Goal: Find specific page/section: Find specific page/section

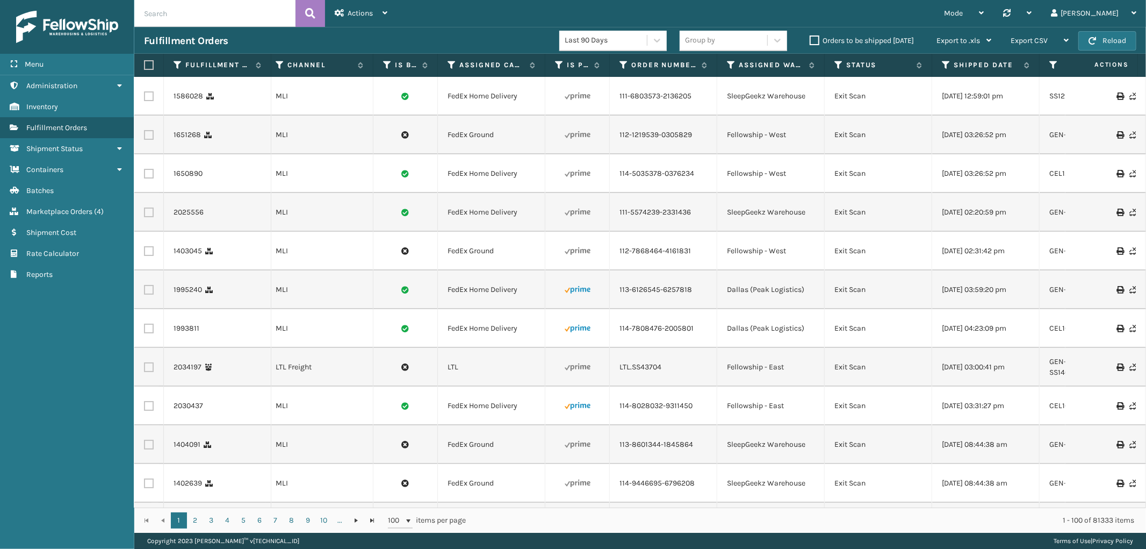
scroll to position [0, 169]
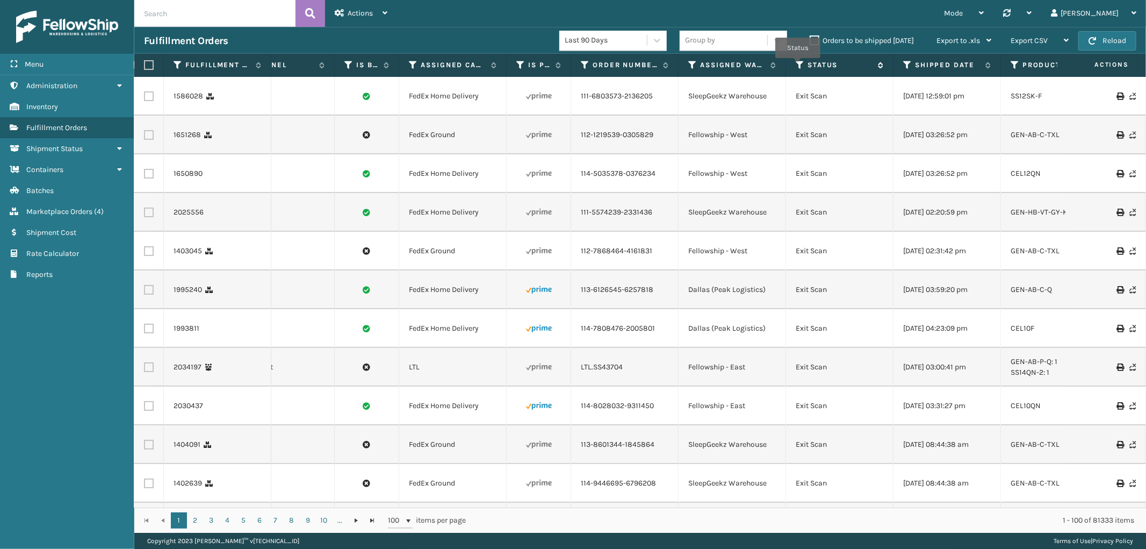
click at [798, 66] on icon at bounding box center [800, 65] width 9 height 10
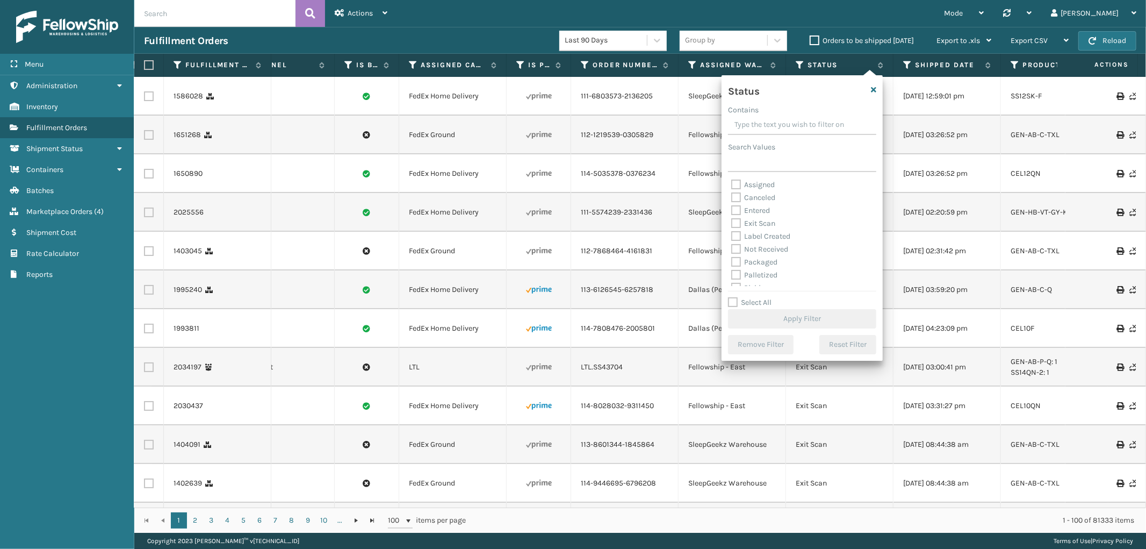
click at [734, 212] on label "Entered" at bounding box center [751, 210] width 39 height 9
click at [732, 211] on input "Entered" at bounding box center [732, 207] width 1 height 7
checkbox input "true"
click at [797, 318] on button "Apply Filter" at bounding box center [802, 318] width 148 height 19
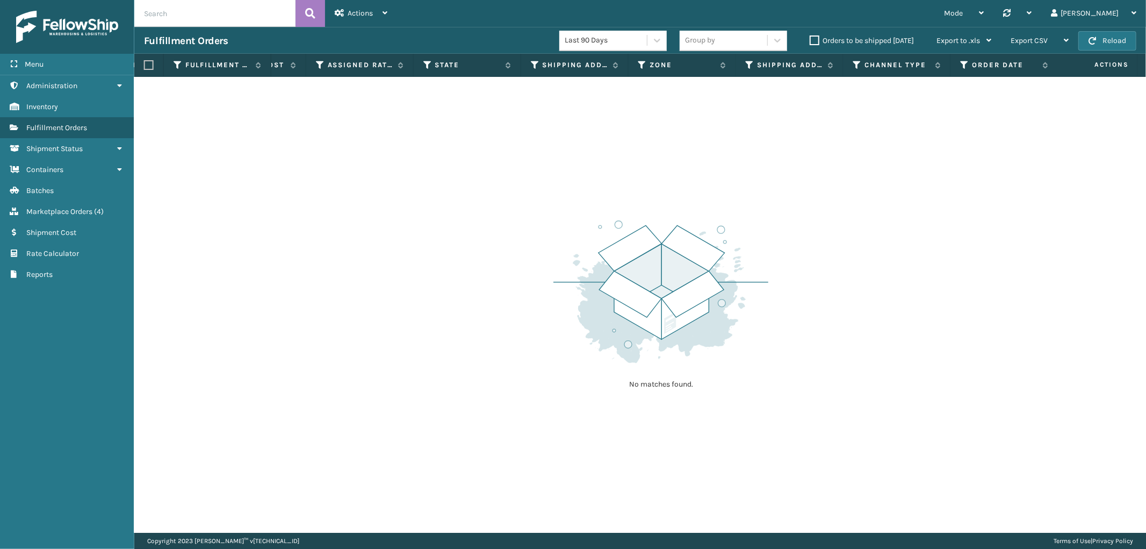
scroll to position [0, 0]
click at [372, 12] on span "Actions" at bounding box center [360, 13] width 25 height 9
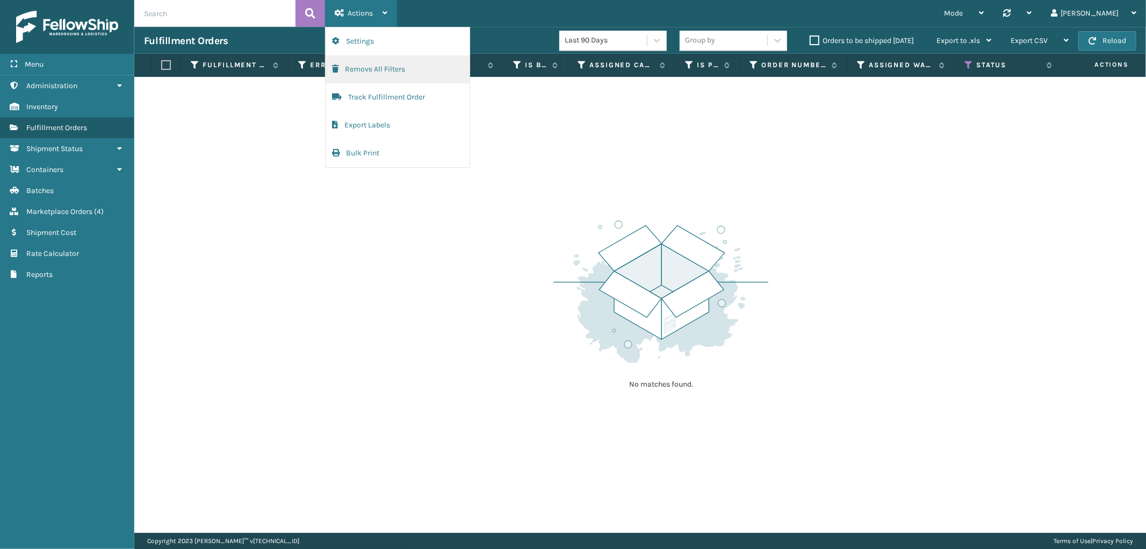
click at [383, 67] on button "Remove All Filters" at bounding box center [398, 69] width 144 height 28
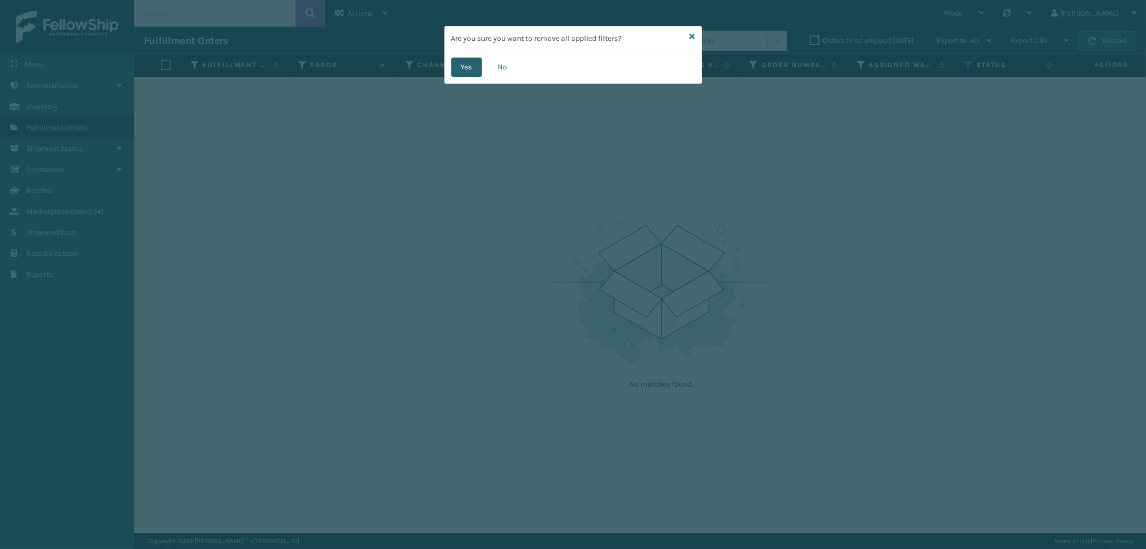
click at [470, 62] on button "Yes" at bounding box center [466, 67] width 31 height 19
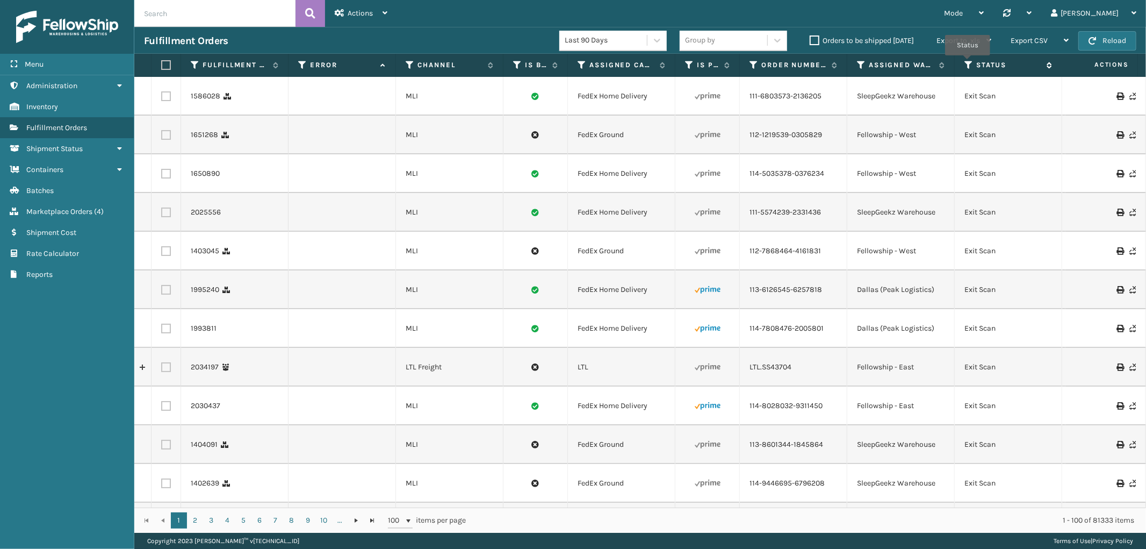
click at [968, 63] on icon at bounding box center [969, 65] width 9 height 10
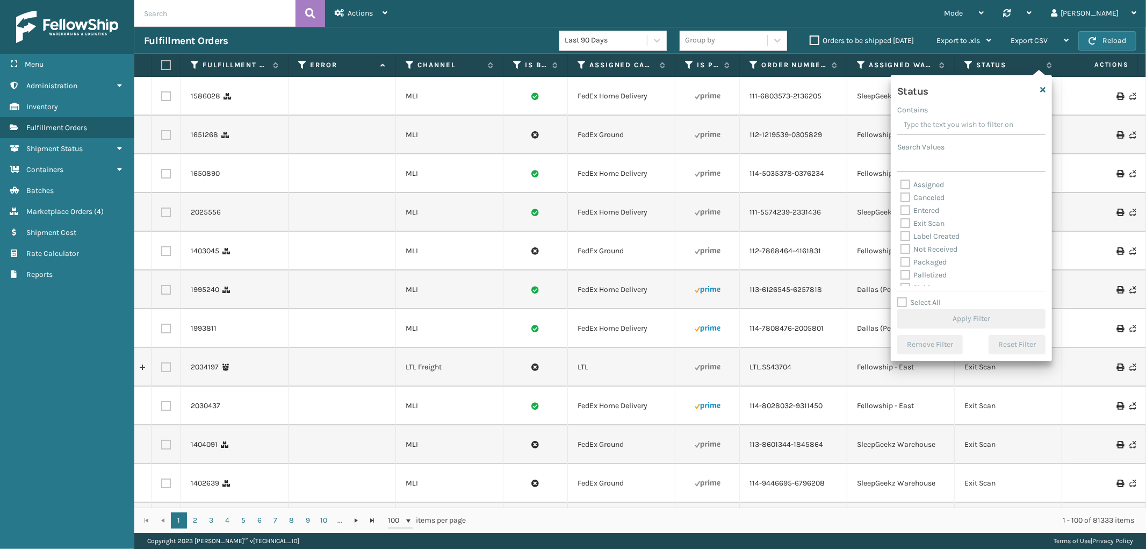
click at [900, 302] on label "Select All" at bounding box center [920, 302] width 44 height 9
click at [900, 297] on input "Select All" at bounding box center [978, 296] width 161 height 1
checkbox input "true"
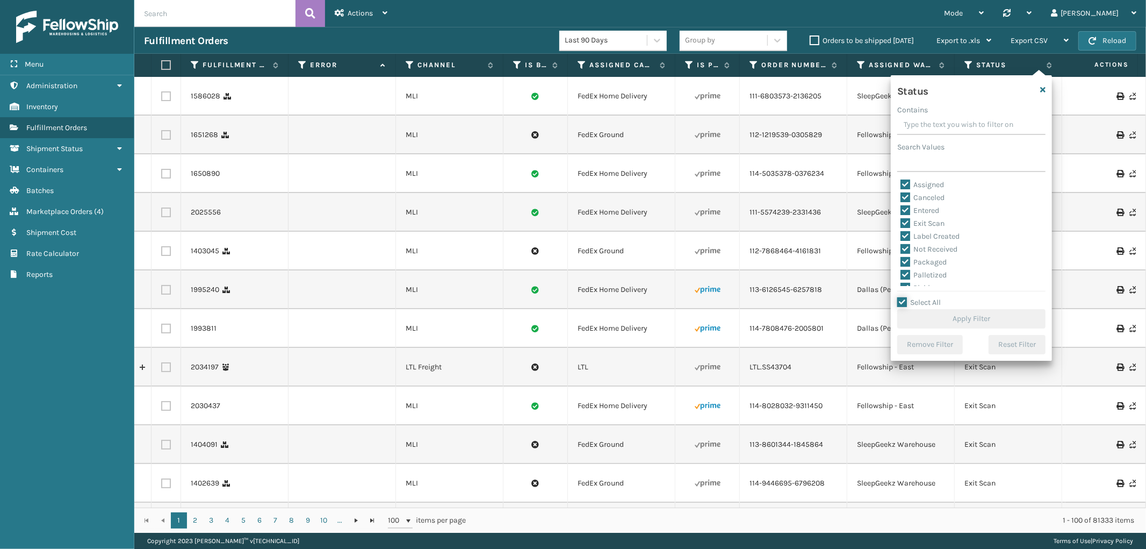
checkbox input "true"
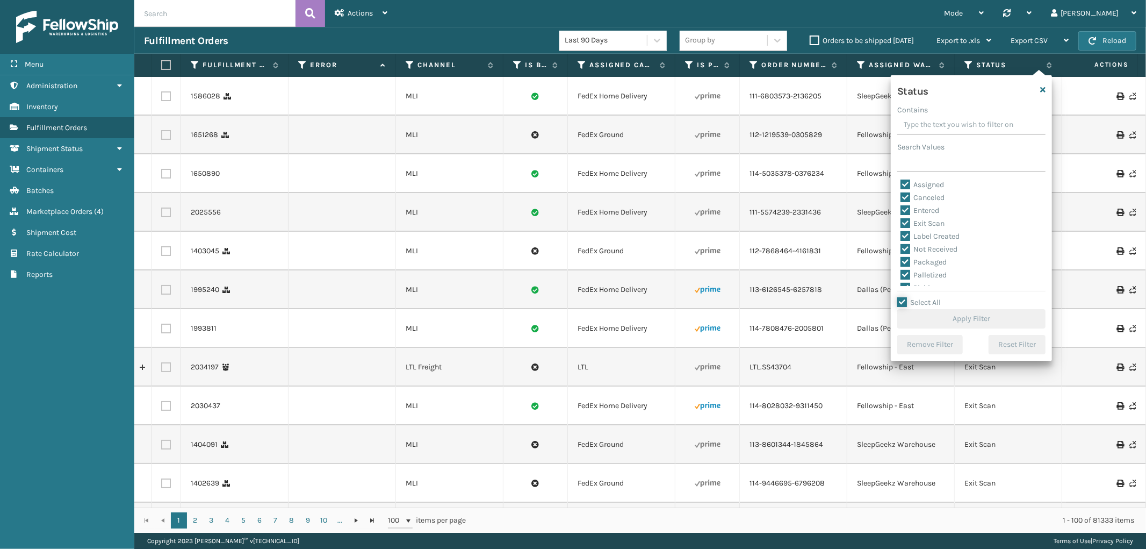
checkbox input "true"
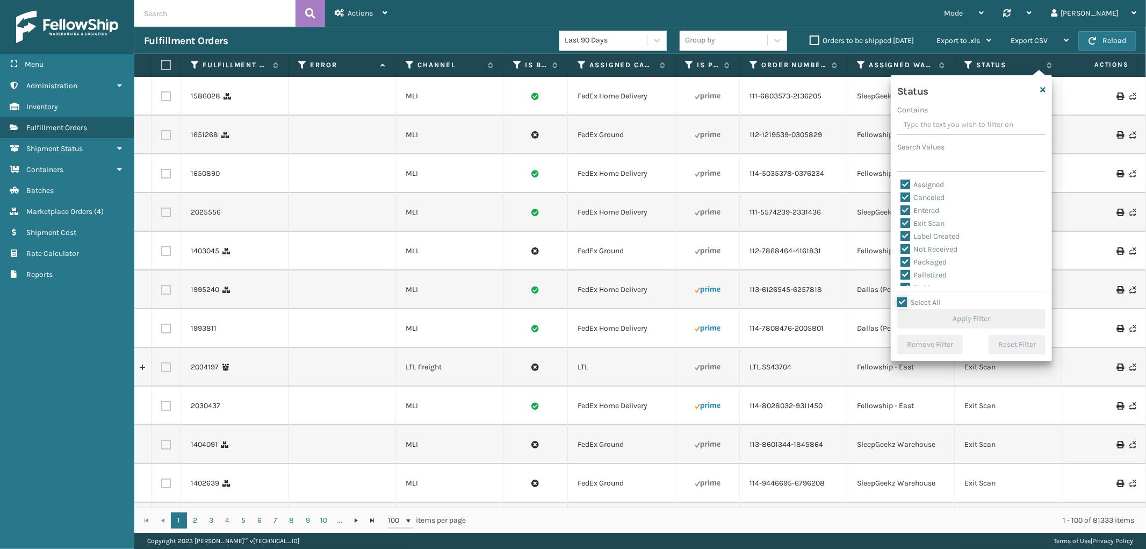
checkbox input "true"
click at [906, 196] on label "Canceled" at bounding box center [923, 197] width 44 height 9
click at [901, 196] on input "Canceled" at bounding box center [901, 194] width 1 height 7
checkbox input "false"
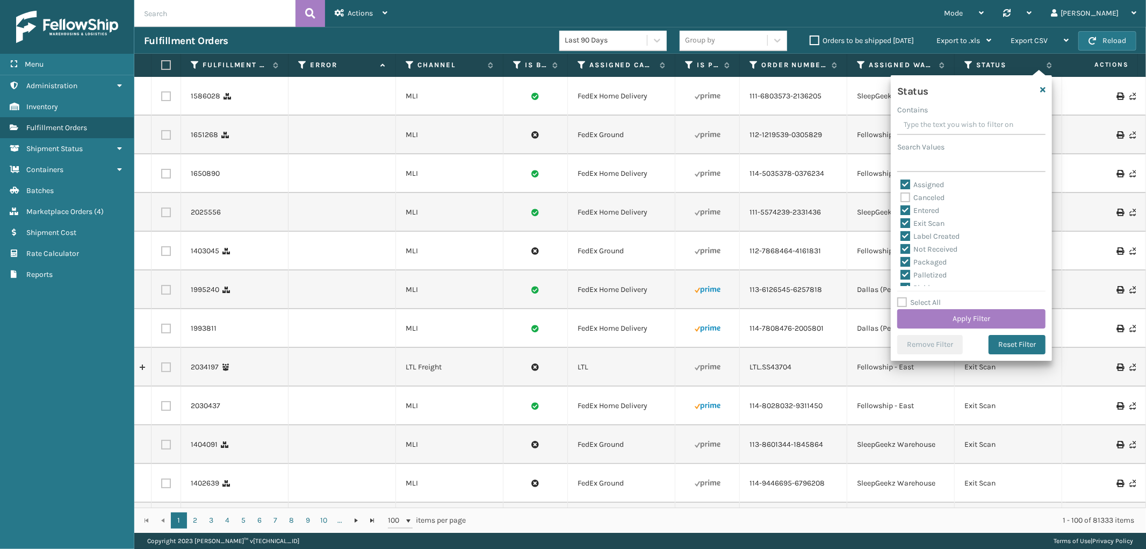
click at [906, 221] on label "Exit Scan" at bounding box center [923, 223] width 44 height 9
click at [901, 221] on input "Exit Scan" at bounding box center [901, 220] width 1 height 7
checkbox input "false"
click at [903, 277] on label "Shipped Externally" at bounding box center [939, 279] width 76 height 9
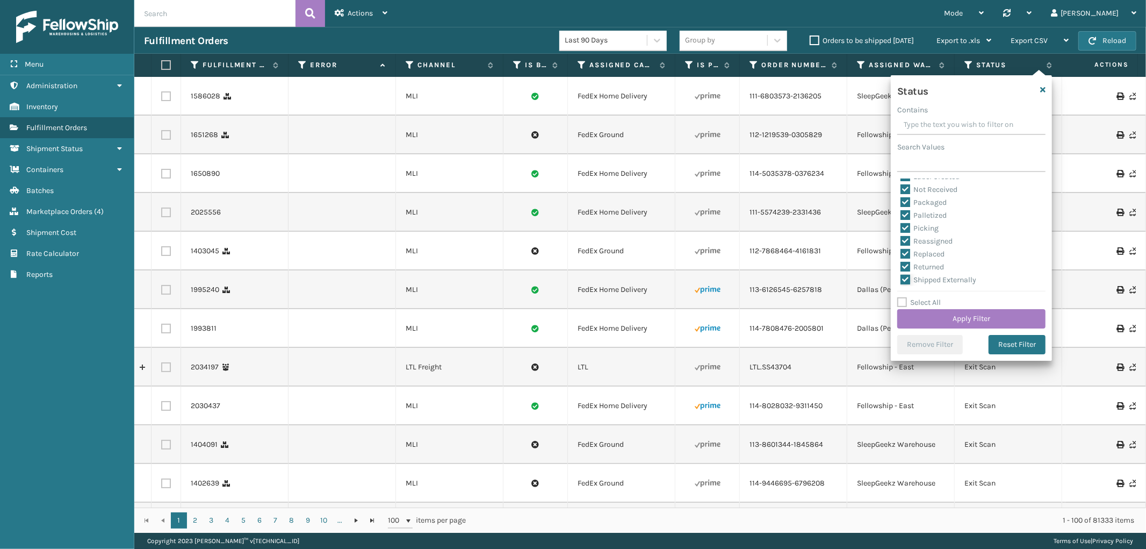
click at [901, 277] on input "Shipped Externally" at bounding box center [901, 277] width 1 height 7
checkbox input "false"
click at [957, 316] on button "Apply Filter" at bounding box center [972, 318] width 148 height 19
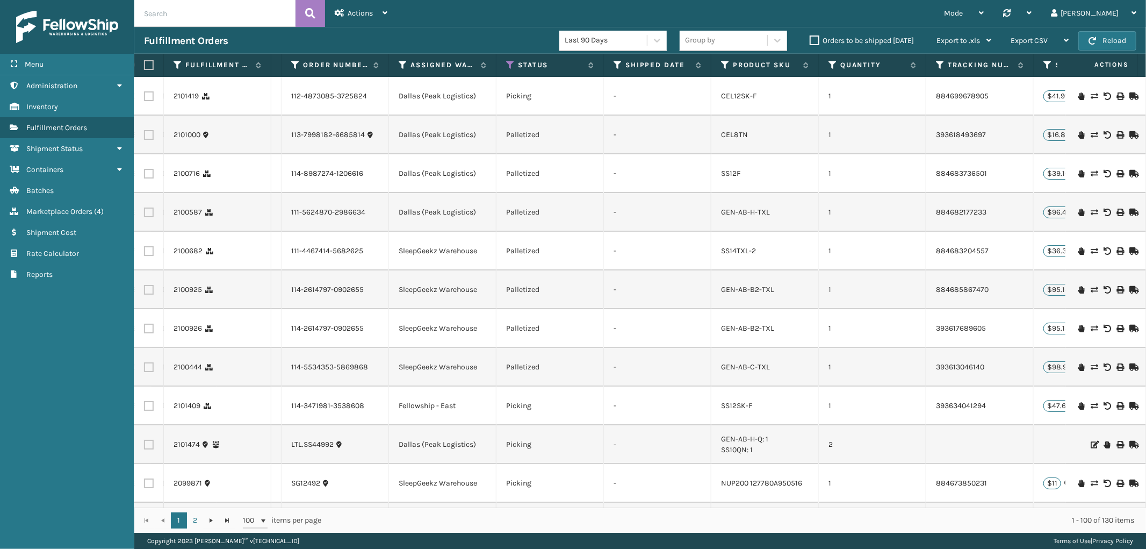
scroll to position [0, 575]
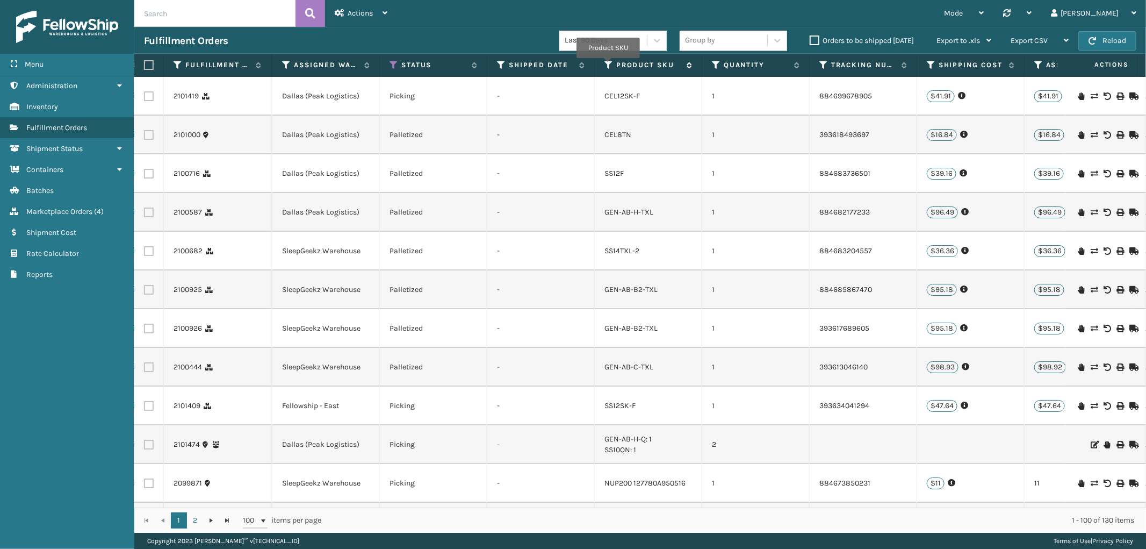
click at [608, 66] on icon at bounding box center [609, 65] width 9 height 10
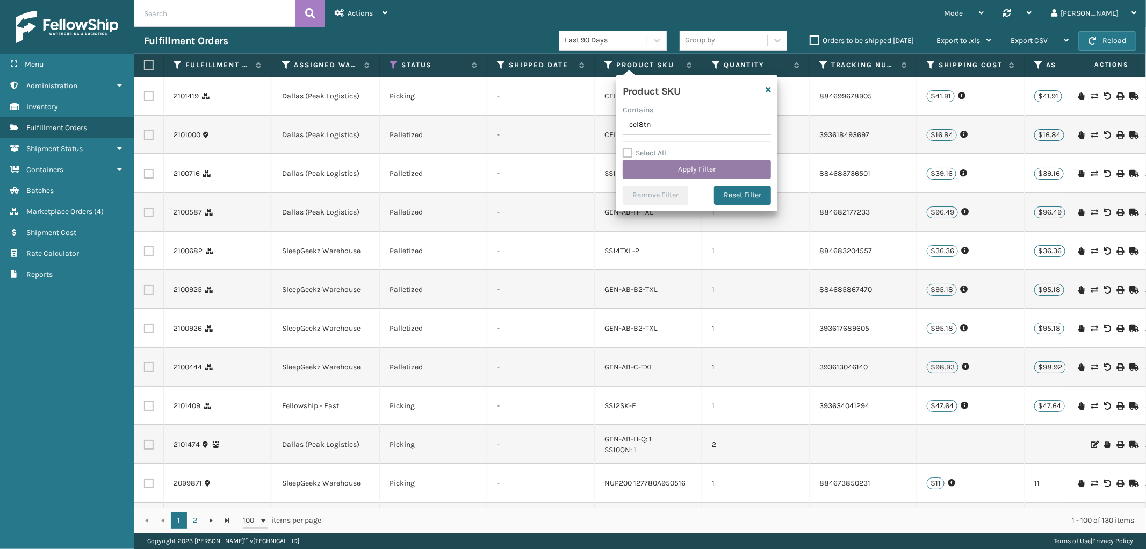
type input "cel8tn"
click at [648, 173] on button "Apply Filter" at bounding box center [697, 169] width 148 height 19
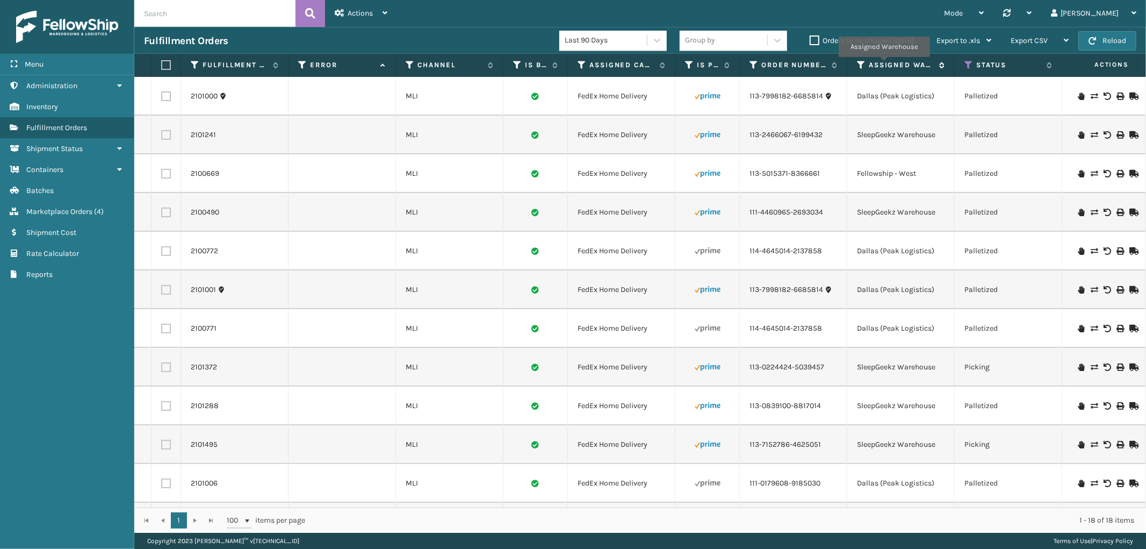
click at [884, 64] on label "Assigned Warehouse" at bounding box center [901, 65] width 65 height 10
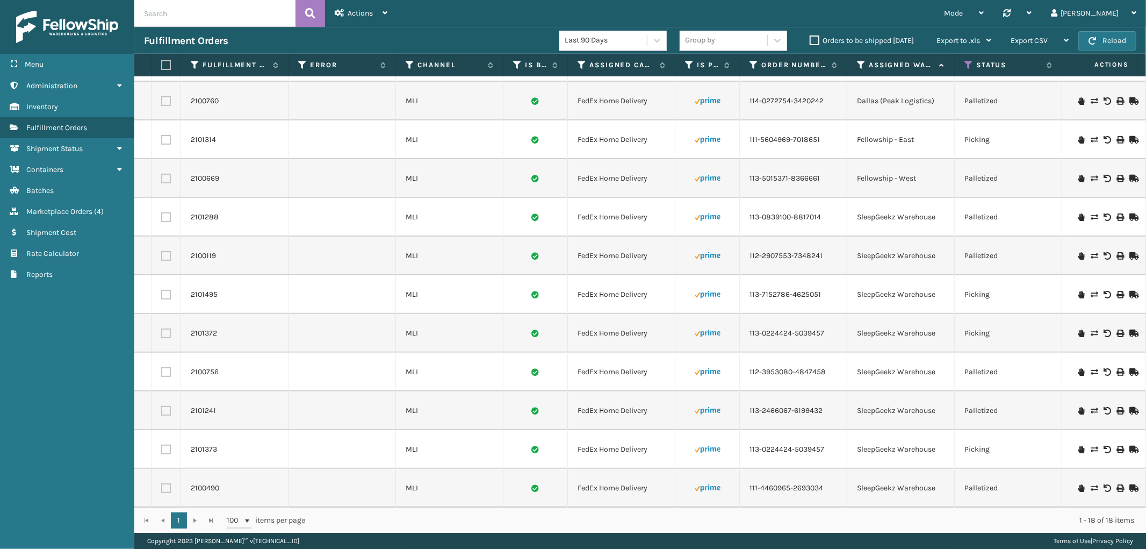
scroll to position [275, 0]
click at [862, 61] on icon at bounding box center [861, 65] width 9 height 10
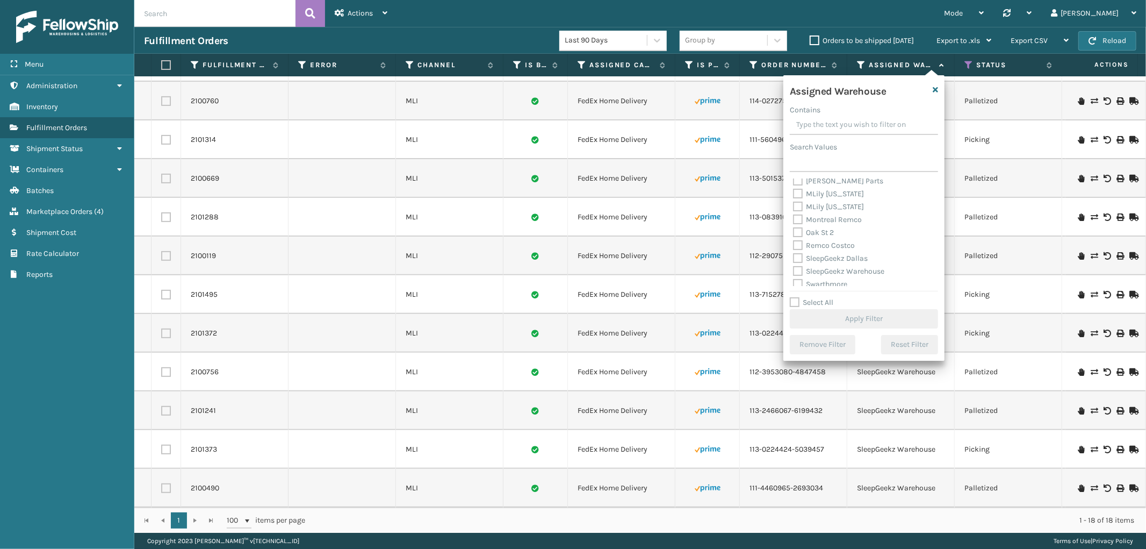
scroll to position [279, 0]
click at [801, 212] on label "SleepGeekz Warehouse" at bounding box center [838, 214] width 91 height 9
click at [794, 212] on input "SleepGeekz Warehouse" at bounding box center [793, 212] width 1 height 7
checkbox input "true"
click at [887, 310] on button "Apply Filter" at bounding box center [864, 318] width 148 height 19
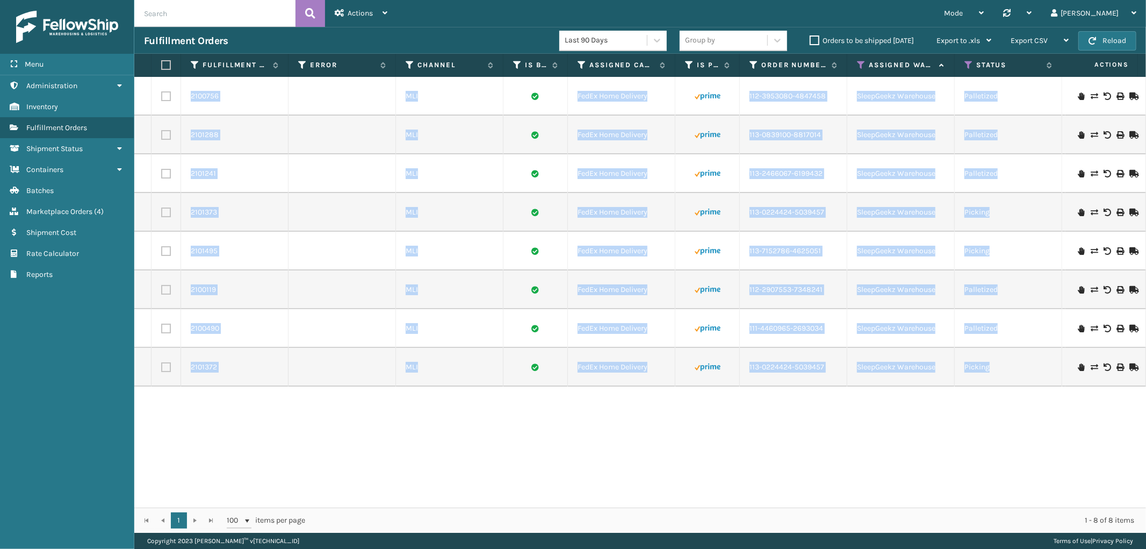
drag, startPoint x: 1011, startPoint y: 372, endPoint x: 172, endPoint y: 87, distance: 886.1
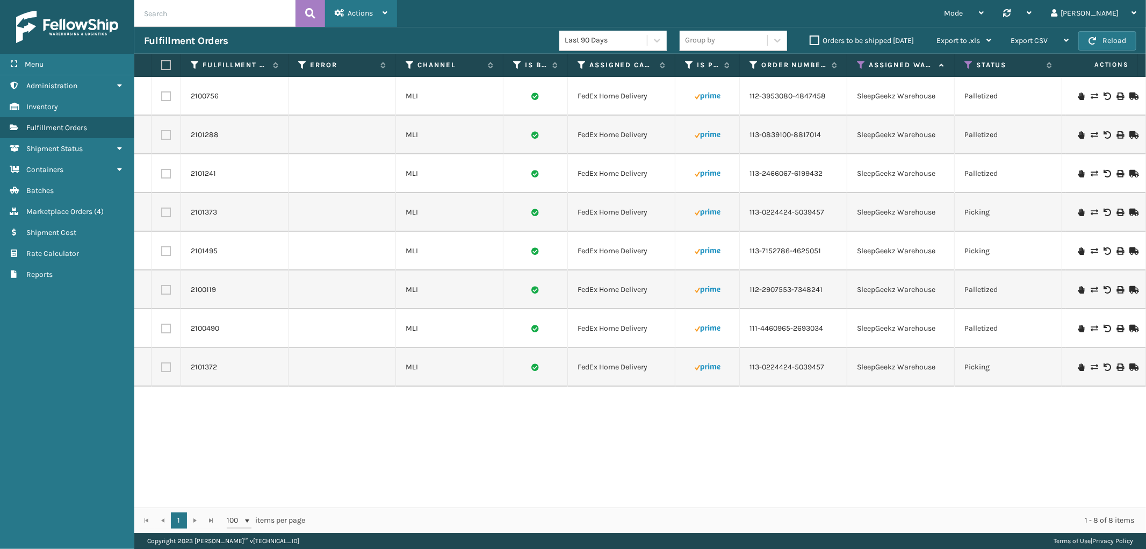
click at [374, 12] on div "Actions" at bounding box center [361, 13] width 53 height 27
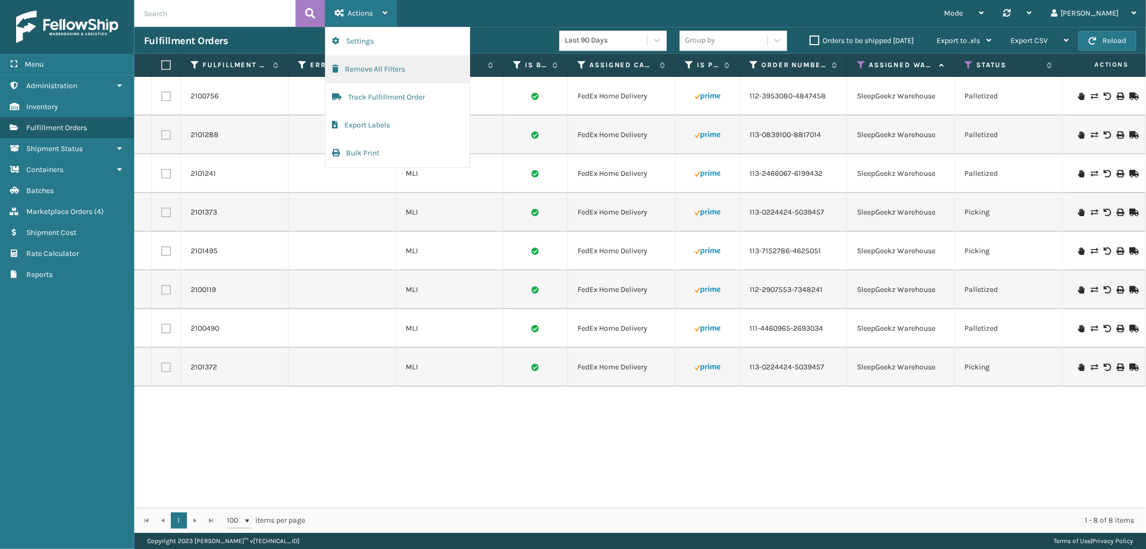
click at [374, 68] on button "Remove All Filters" at bounding box center [398, 69] width 144 height 28
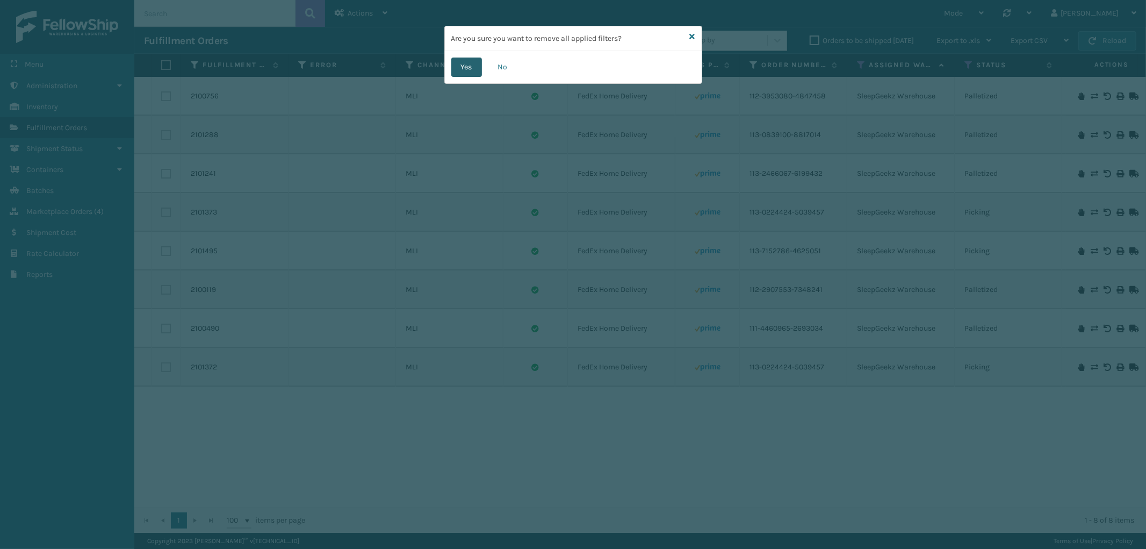
click at [464, 63] on button "Yes" at bounding box center [466, 67] width 31 height 19
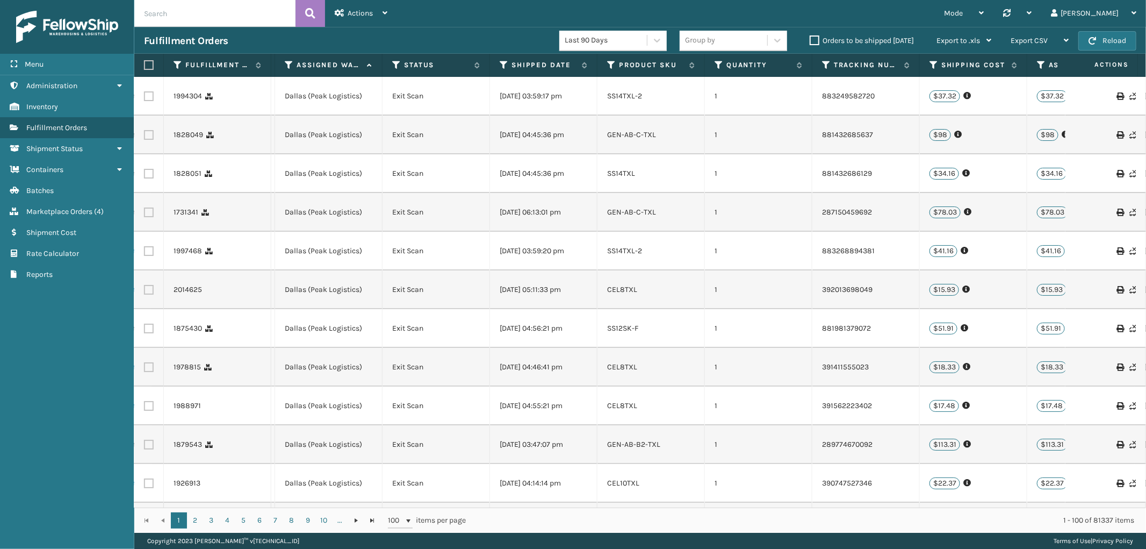
scroll to position [0, 571]
click at [353, 16] on span "Actions" at bounding box center [360, 13] width 25 height 9
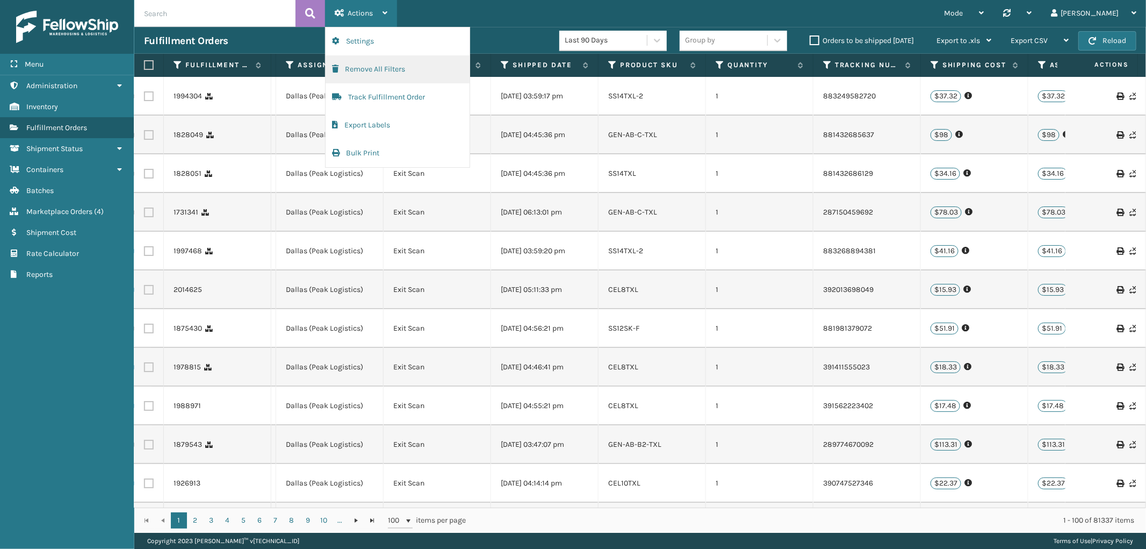
click at [369, 76] on button "Remove All Filters" at bounding box center [398, 69] width 144 height 28
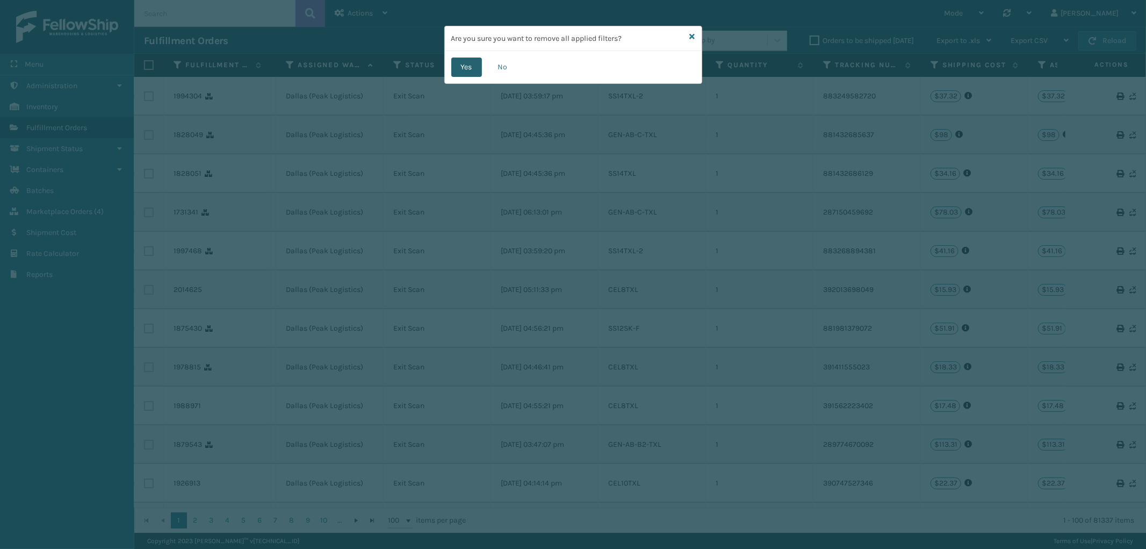
click at [460, 63] on button "Yes" at bounding box center [466, 67] width 31 height 19
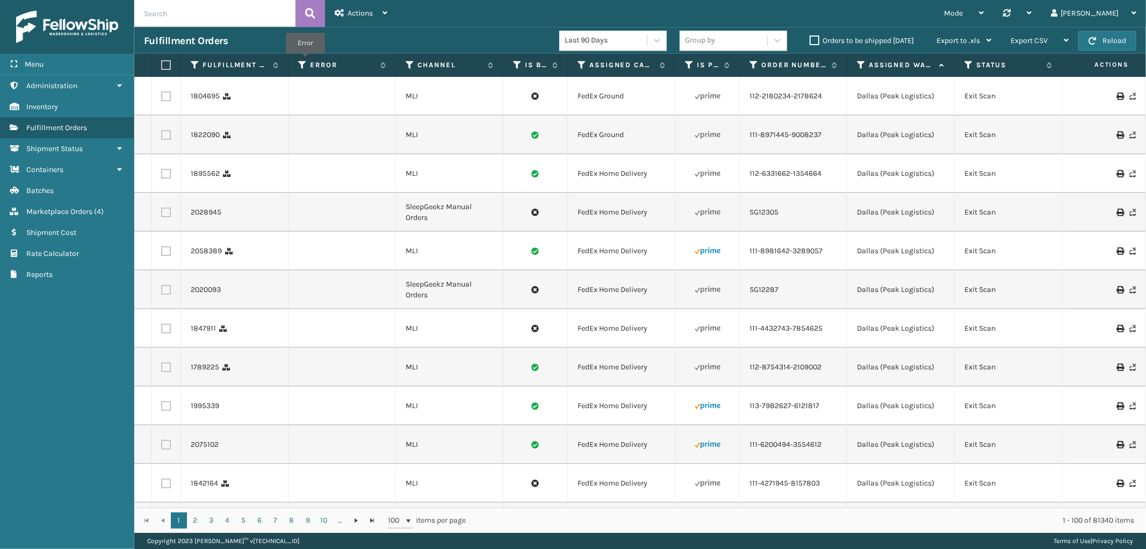
drag, startPoint x: 305, startPoint y: 61, endPoint x: 282, endPoint y: 248, distance: 188.5
click at [305, 61] on icon at bounding box center [302, 65] width 9 height 10
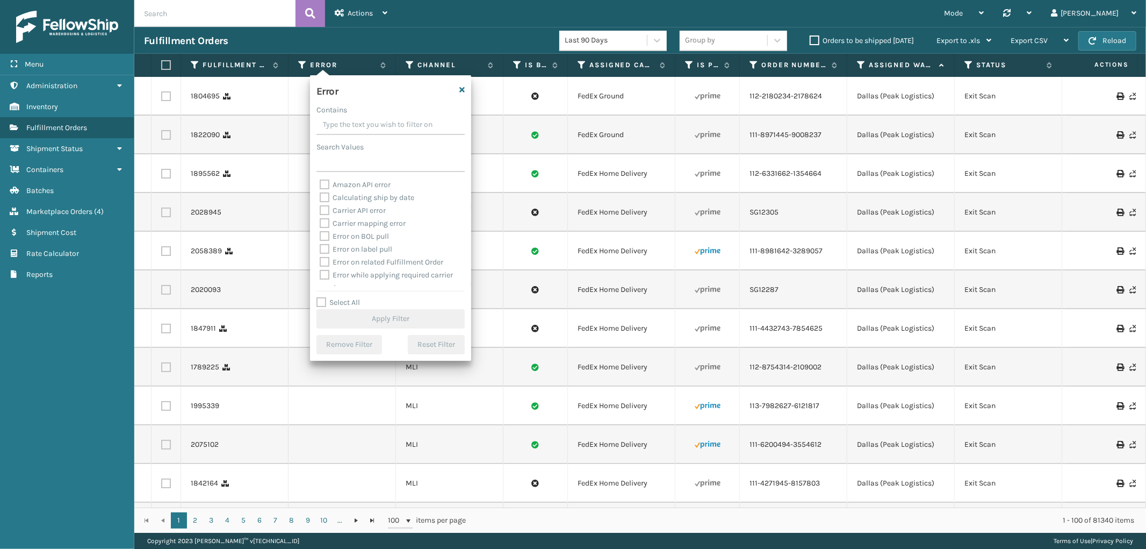
click at [320, 298] on label "Select All" at bounding box center [339, 302] width 44 height 9
click at [320, 297] on input "Select All" at bounding box center [397, 296] width 161 height 1
checkbox input "true"
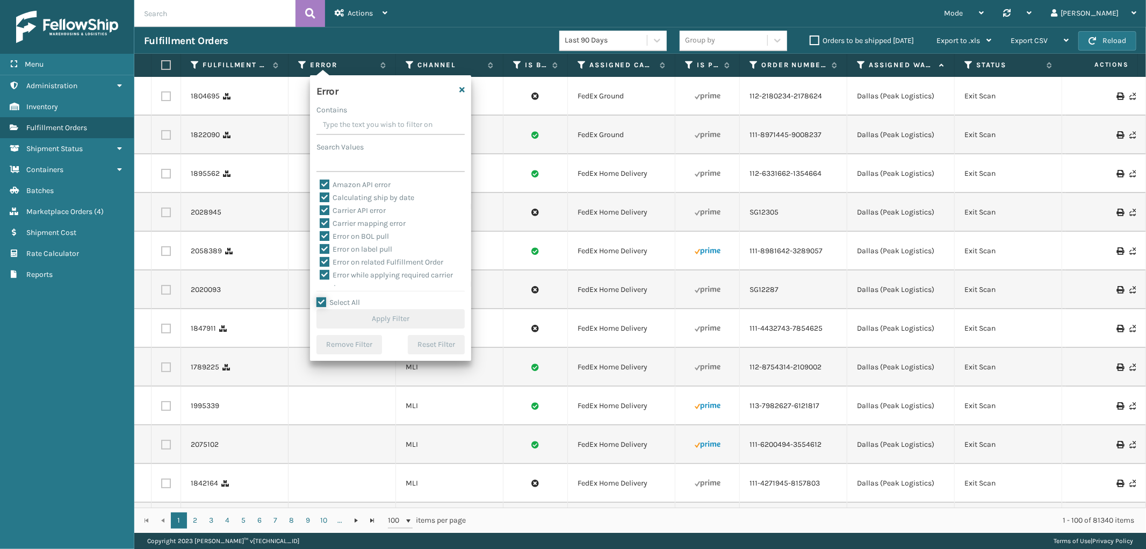
checkbox input "true"
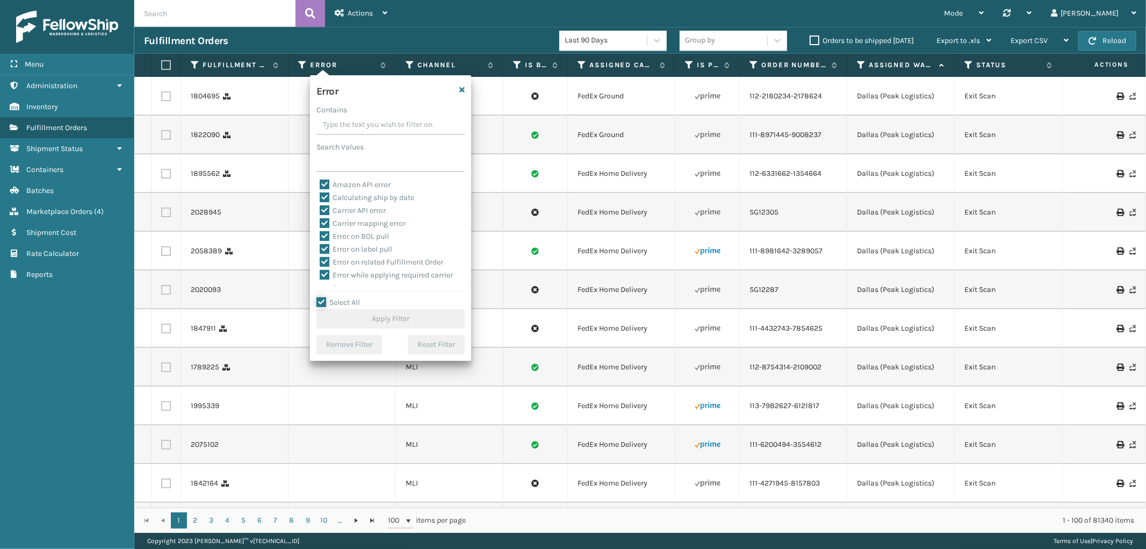
checkbox input "true"
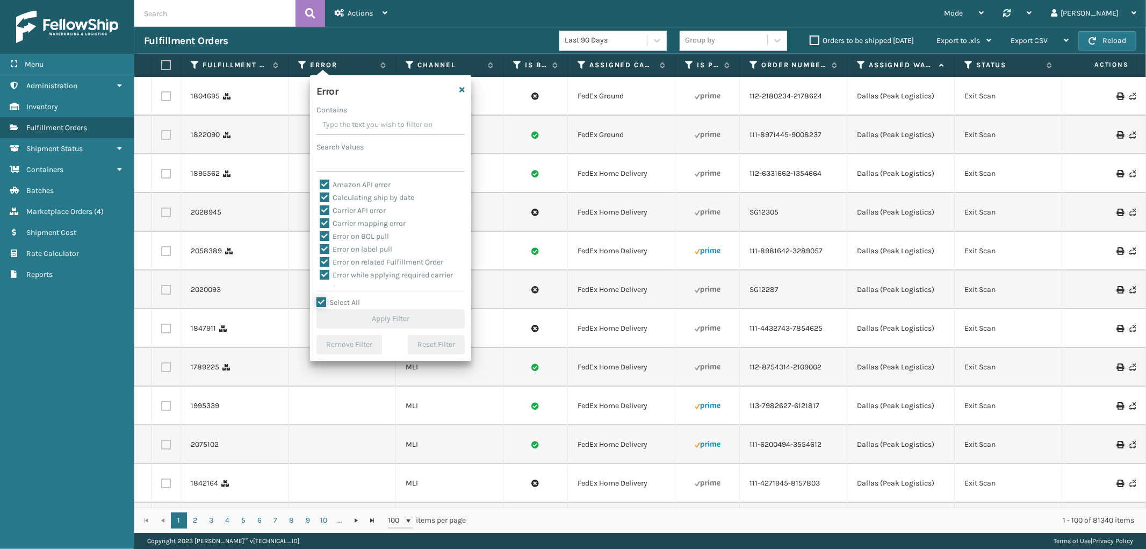
checkbox input "true"
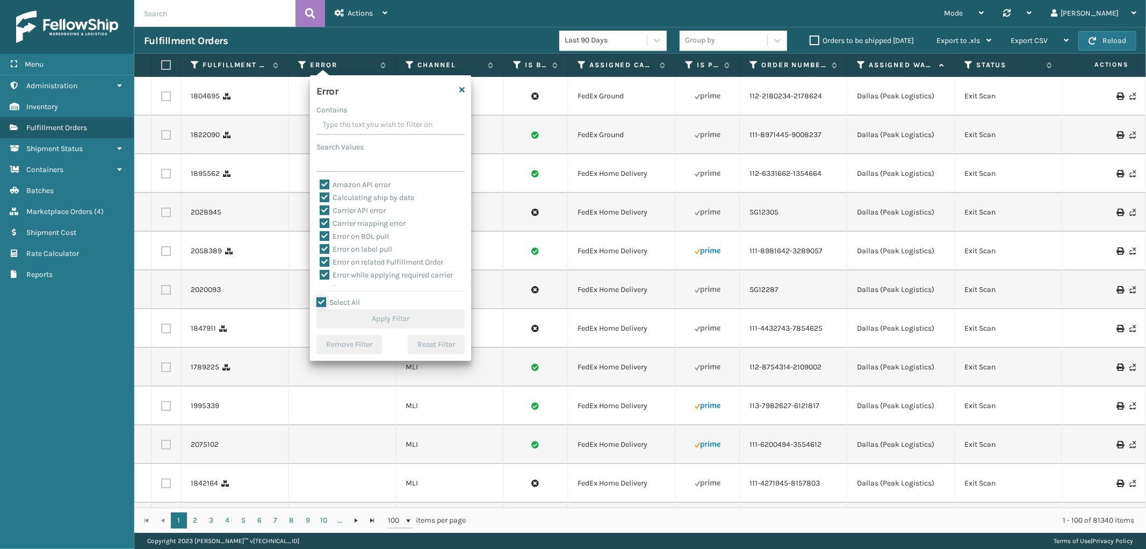
checkbox input "true"
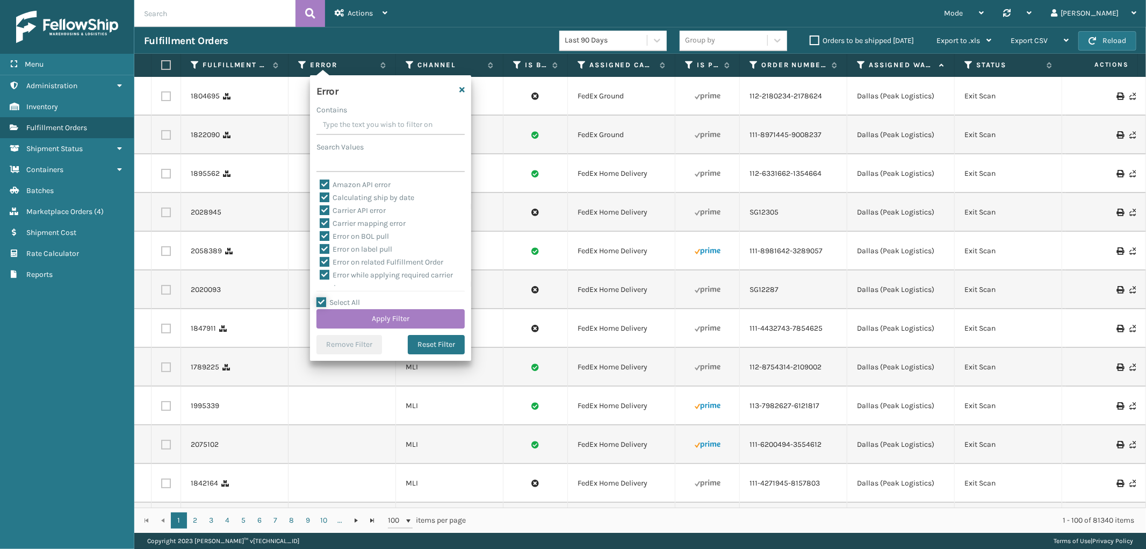
scroll to position [240, 0]
click at [345, 280] on label "To be cancelled" at bounding box center [352, 279] width 64 height 9
click at [320, 280] on input "To be cancelled" at bounding box center [320, 277] width 1 height 7
checkbox input "false"
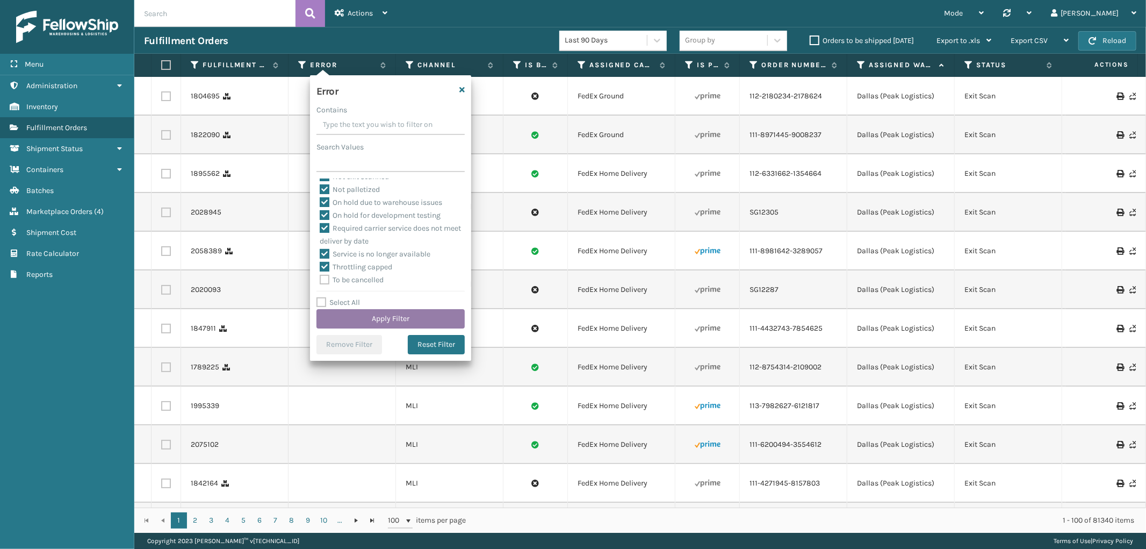
click at [350, 316] on button "Apply Filter" at bounding box center [391, 318] width 148 height 19
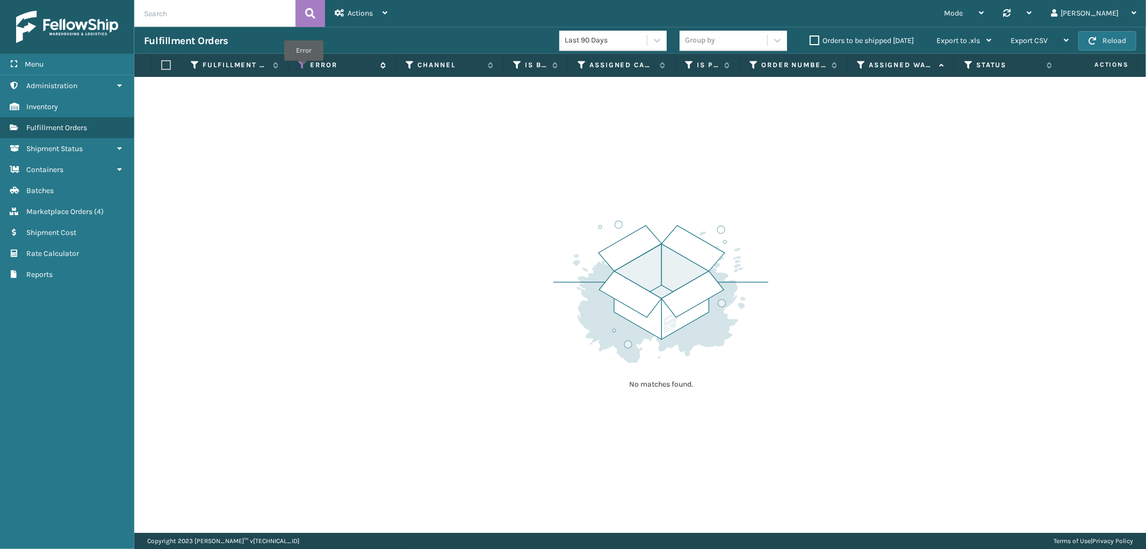
click at [304, 68] on icon at bounding box center [302, 65] width 9 height 10
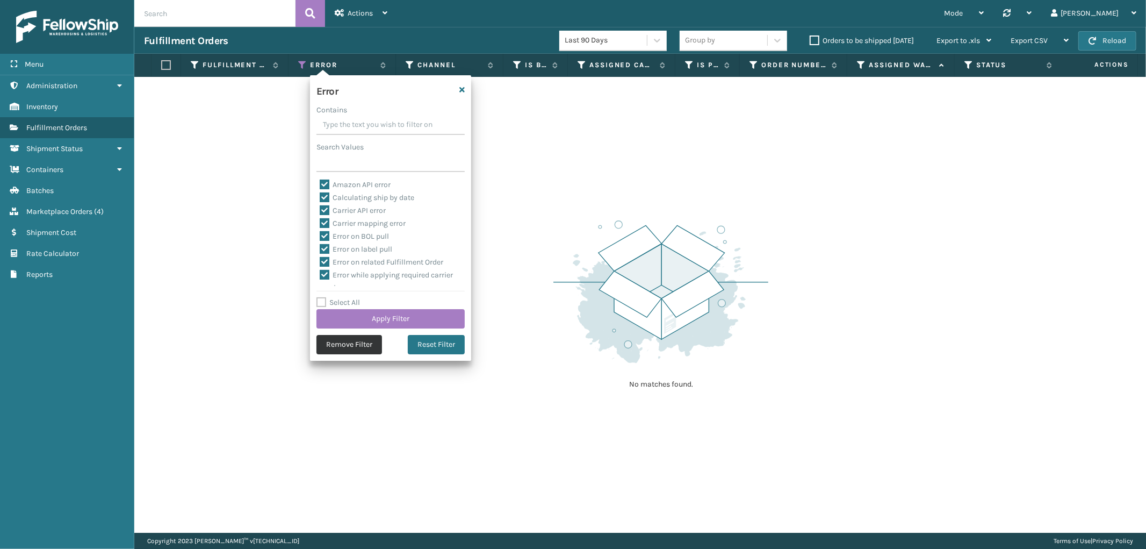
click at [353, 346] on button "Remove Filter" at bounding box center [350, 344] width 66 height 19
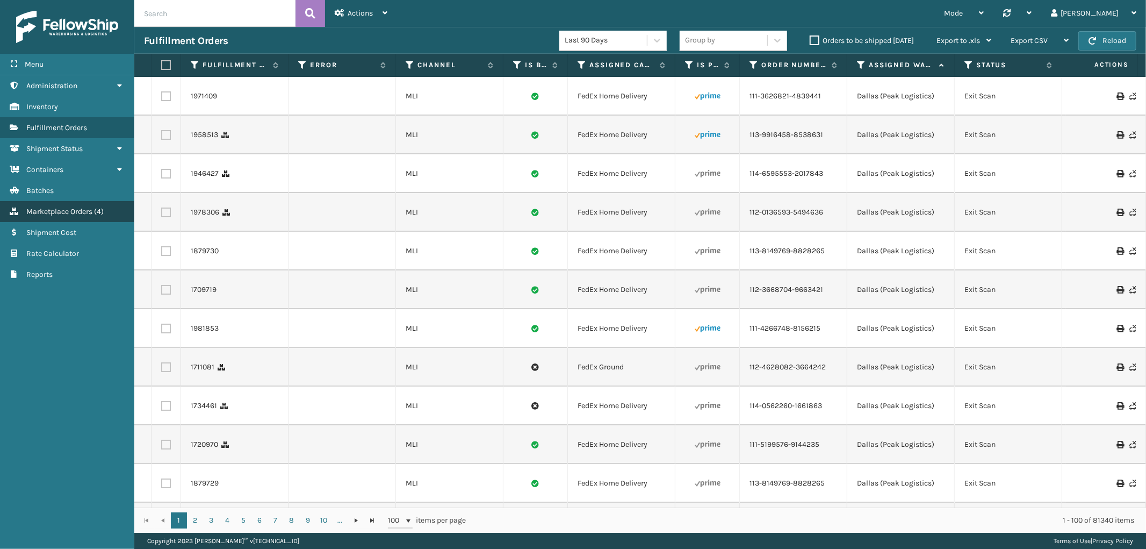
click at [68, 209] on span "Marketplace Orders" at bounding box center [59, 211] width 66 height 9
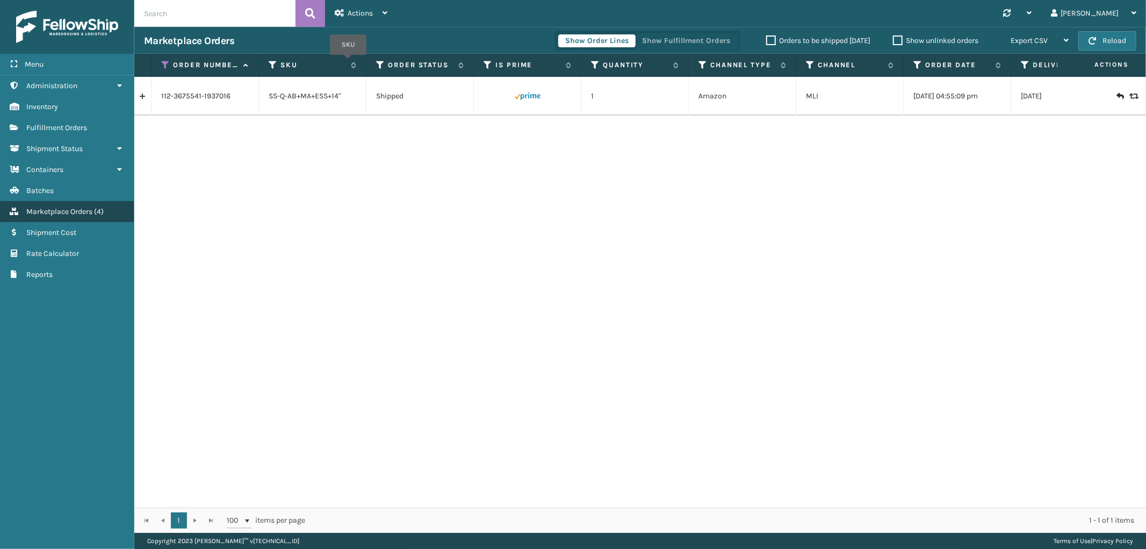
click at [70, 207] on span "Marketplace Orders" at bounding box center [59, 211] width 66 height 9
